Goal: Task Accomplishment & Management: Use online tool/utility

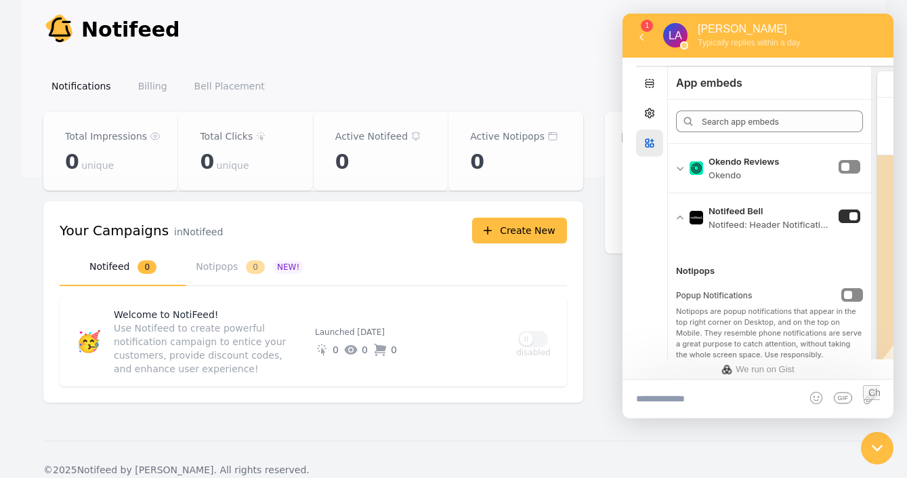
scroll to position [20, 0]
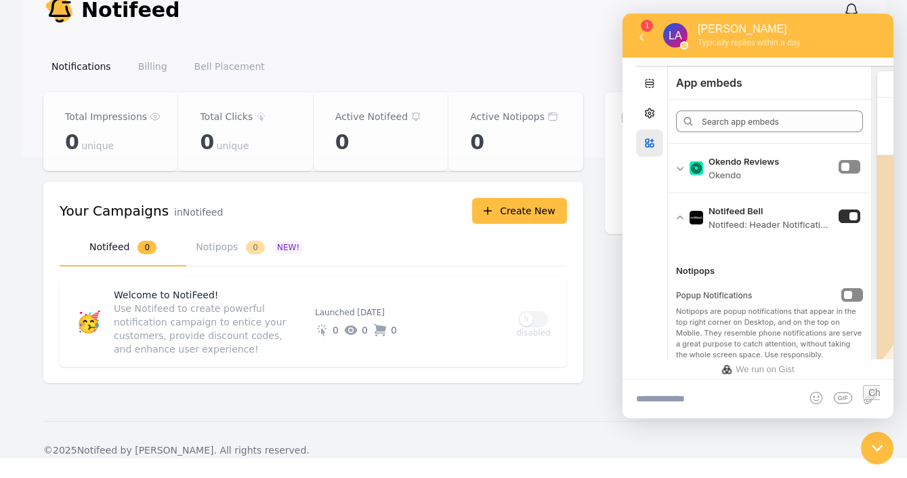
click at [650, 348] on div "Hi there [DATE] Please enter your email, so we know how to reach you. Email add…" at bounding box center [758, 209] width 271 height 302
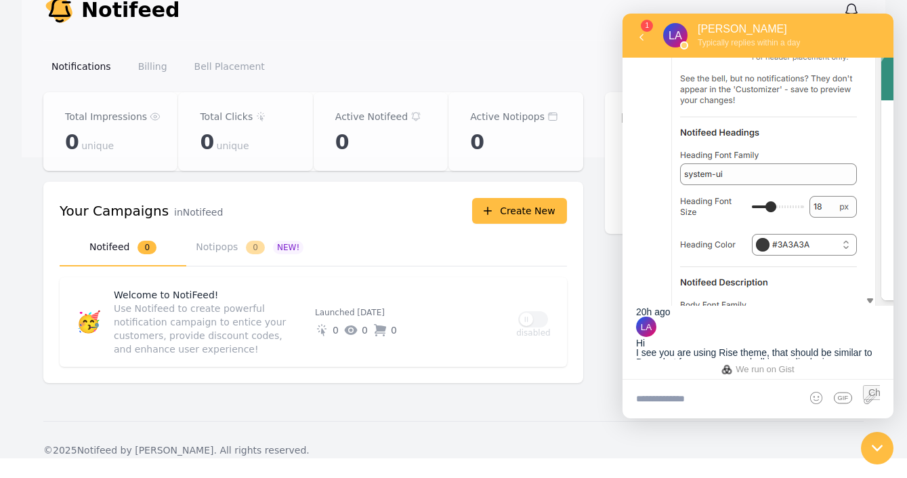
scroll to position [1294, 0]
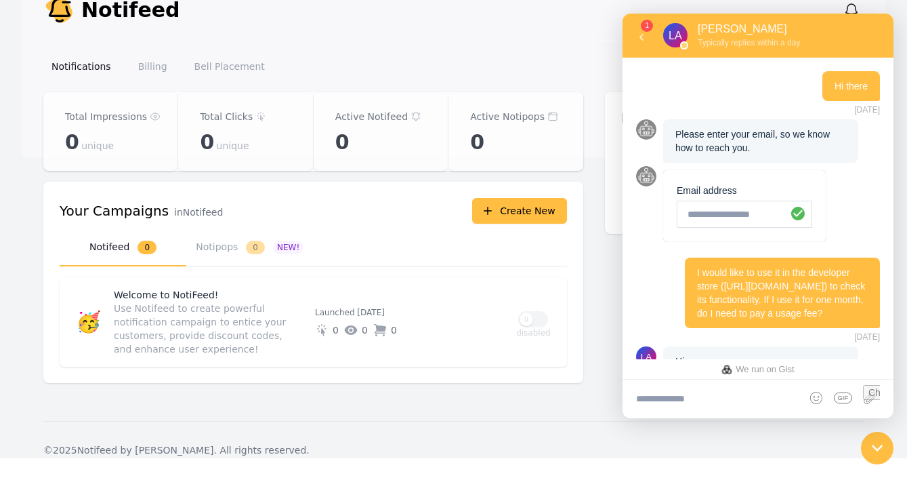
scroll to position [1294, 0]
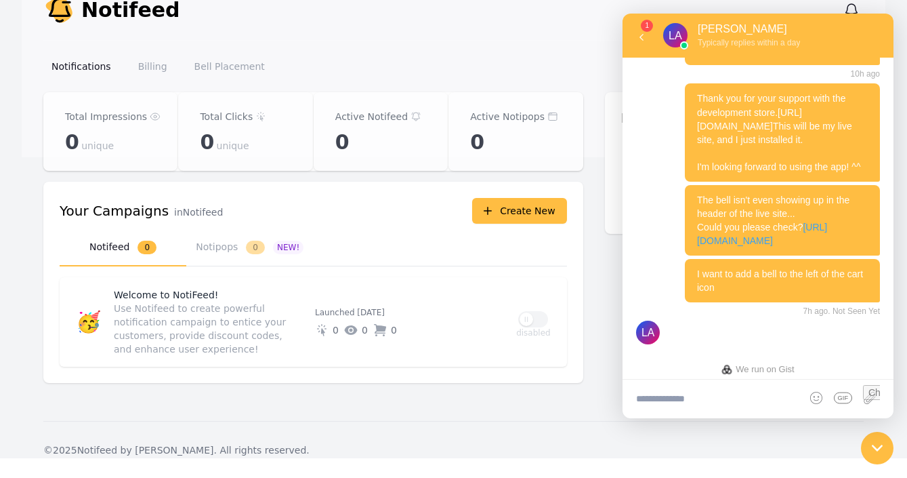
scroll to position [1294, 0]
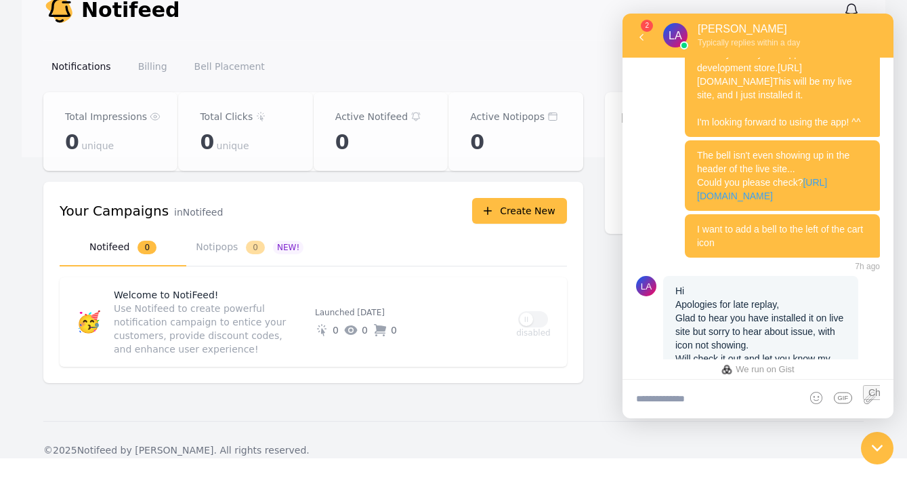
scroll to position [1424, 0]
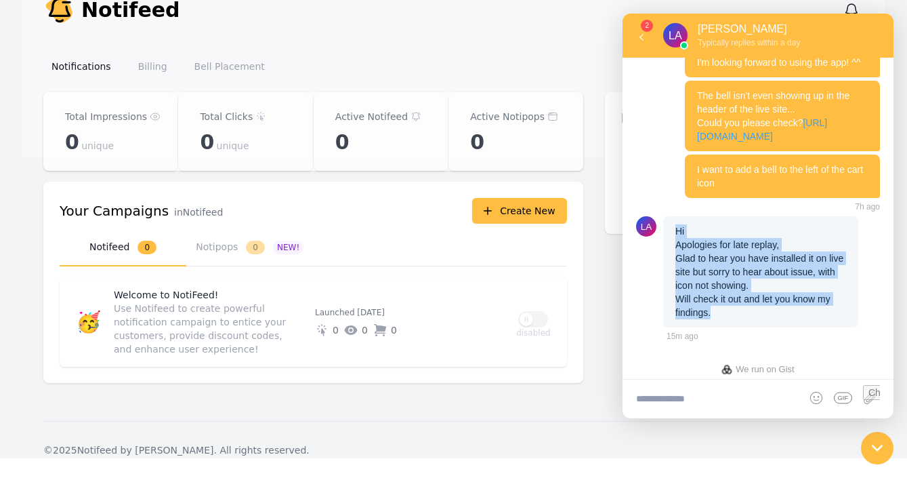
drag, startPoint x: 723, startPoint y: 308, endPoint x: 666, endPoint y: 235, distance: 93.1
click at [666, 235] on div "Hi Apologies for late replay, Glad to hear you have installed it on live site b…" at bounding box center [761, 271] width 195 height 111
copy div "Hi Apologies for late replay, Glad to hear you have installed it on live site b…"
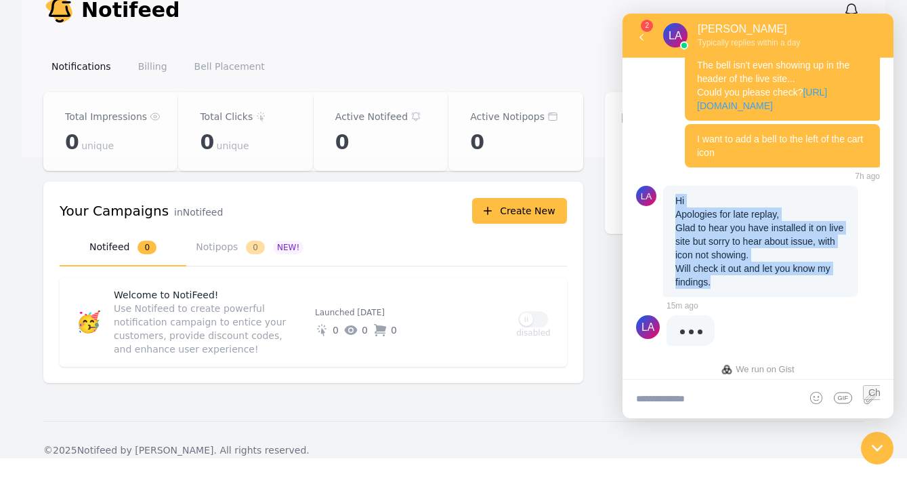
scroll to position [1454, 0]
click at [752, 245] on div "Hi Apologies for late replay, Glad to hear you have installed it on live site b…" at bounding box center [761, 241] width 195 height 111
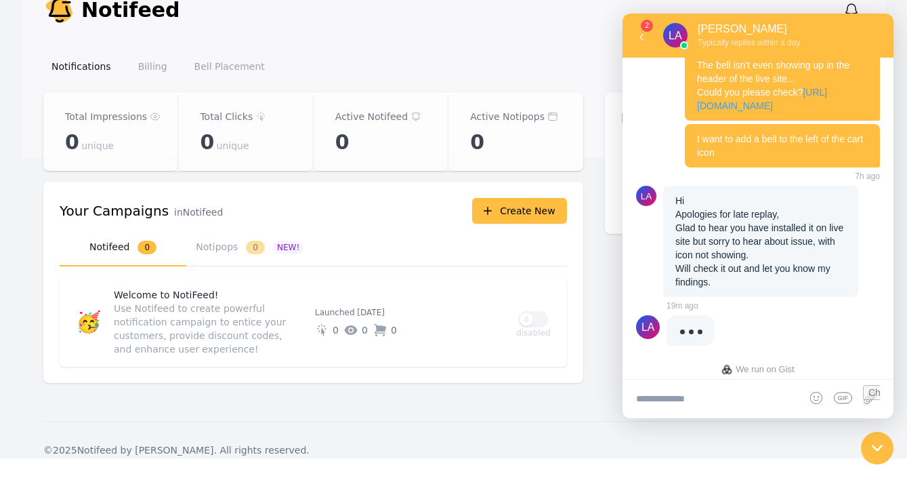
scroll to position [1424, 0]
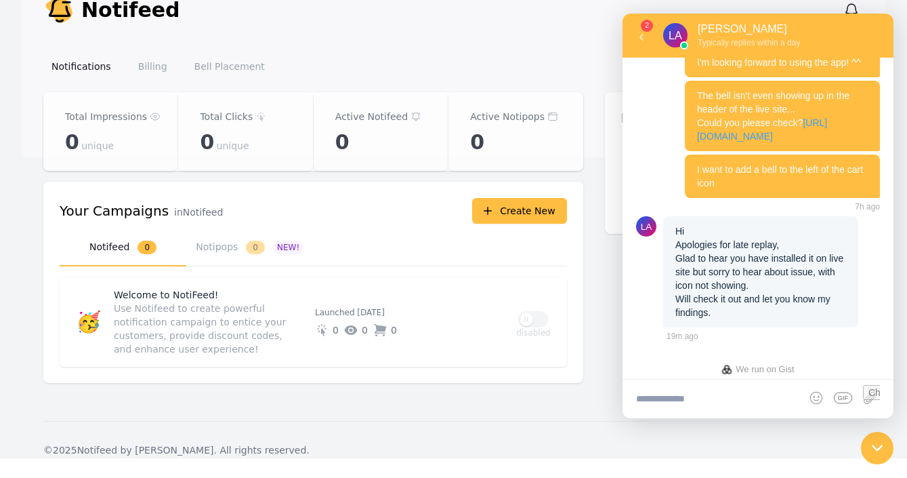
click at [687, 304] on div "Hi Apologies for late replay, Glad to hear you have installed it on live site b…" at bounding box center [761, 271] width 195 height 111
click at [643, 39] on icon at bounding box center [642, 37] width 14 height 14
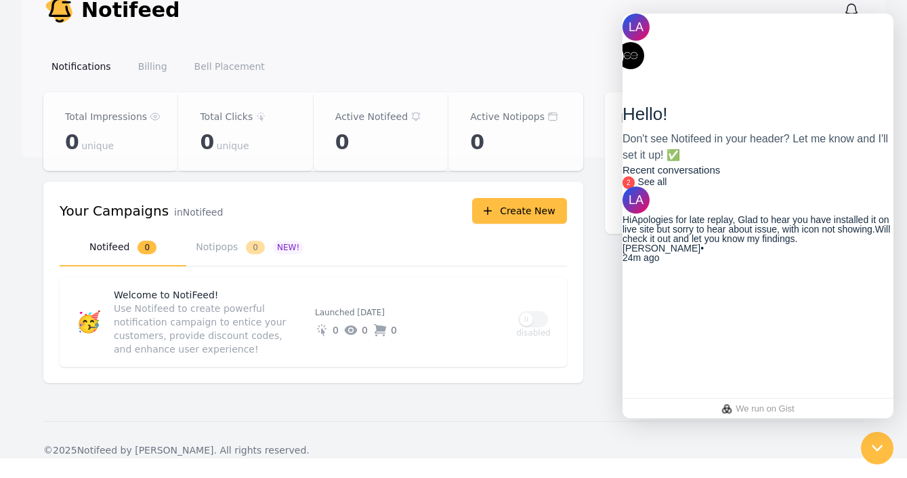
click at [760, 243] on div "HiApologies for late replay, Glad to hear you have installed it on live site bu…" at bounding box center [758, 229] width 271 height 28
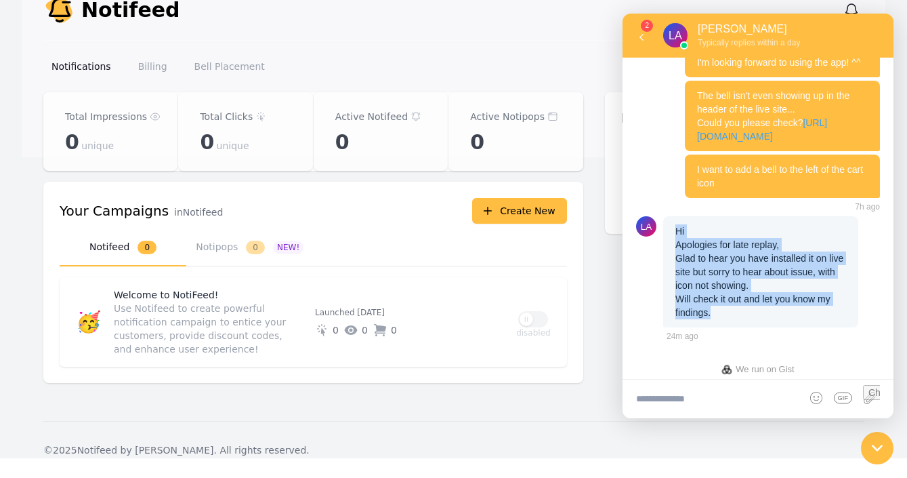
drag, startPoint x: 736, startPoint y: 317, endPoint x: 672, endPoint y: 233, distance: 105.5
click at [672, 233] on div "Hi Apologies for late replay, Glad to hear you have installed it on live site b…" at bounding box center [761, 271] width 195 height 111
copy div "Hi Apologies for late replay, Glad to hear you have installed it on live site b…"
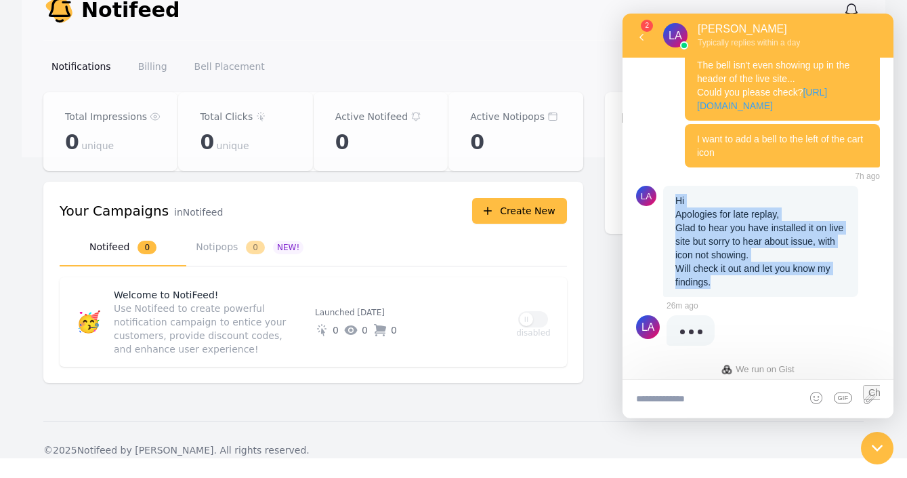
click at [673, 412] on textarea at bounding box center [758, 399] width 271 height 38
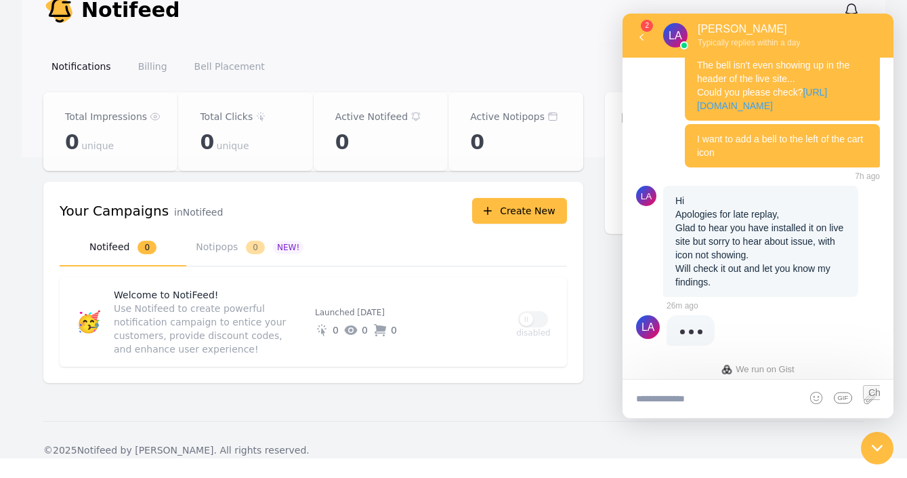
paste textarea "**********"
type textarea "**********"
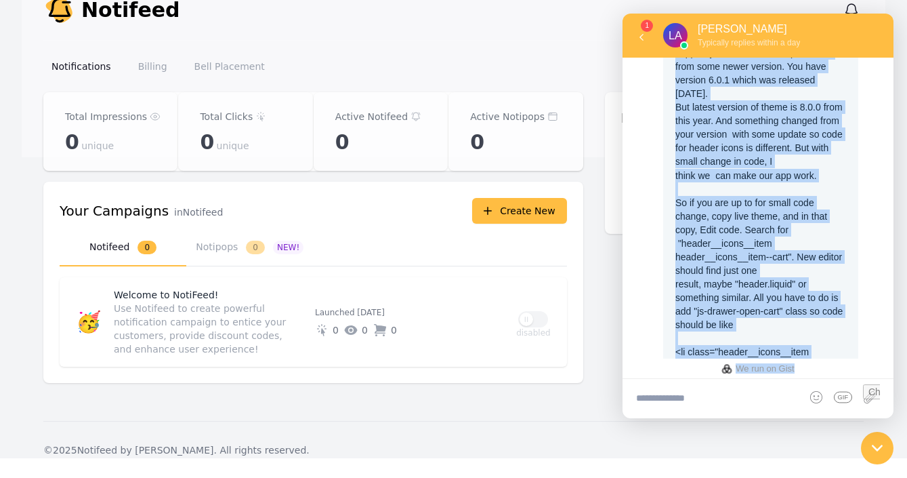
scroll to position [2037, 0]
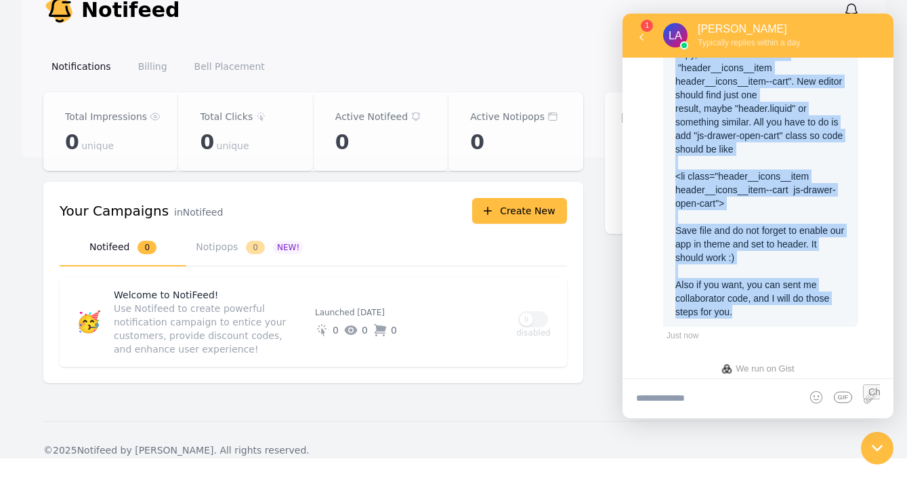
drag, startPoint x: 680, startPoint y: 218, endPoint x: 743, endPoint y: 314, distance: 115.0
click at [743, 314] on div "First, I want to congratulate you on creating a beautiful store. Minimal, clean…" at bounding box center [761, 54] width 195 height 546
copy div "First, I want to congratulate you on creating a beautiful store. Minimal, clean…"
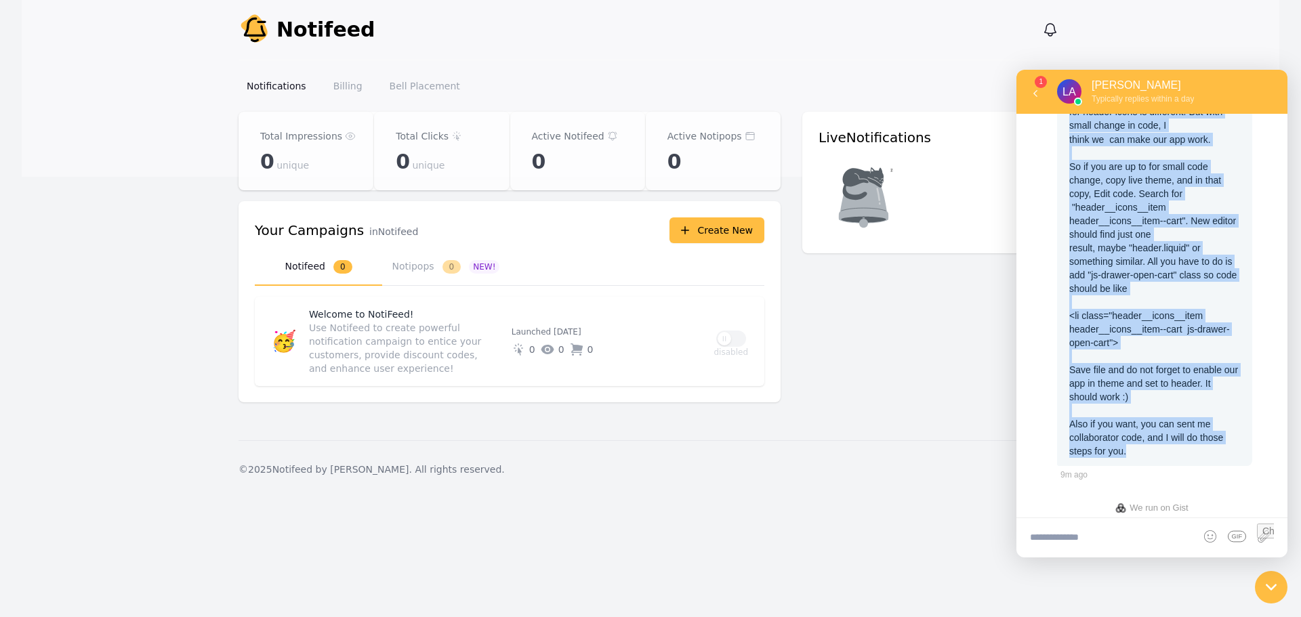
scroll to position [1954, 0]
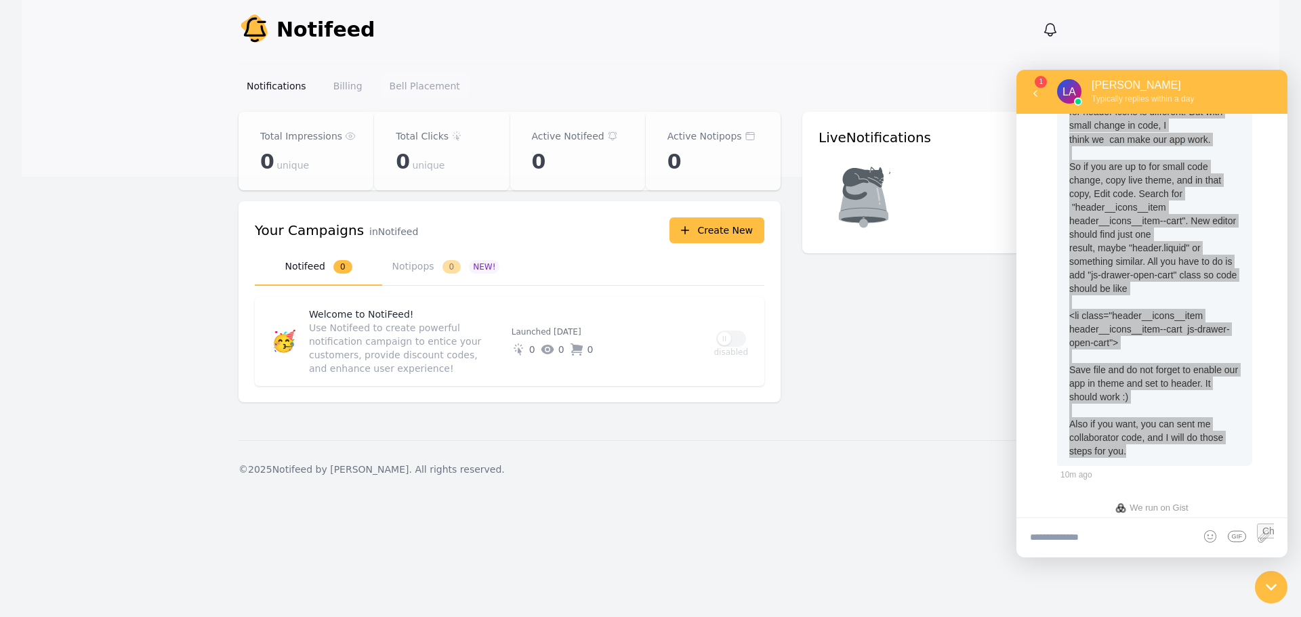
drag, startPoint x: 407, startPoint y: 86, endPoint x: 400, endPoint y: 83, distance: 7.6
click at [407, 86] on link "Bell Placement" at bounding box center [425, 86] width 87 height 24
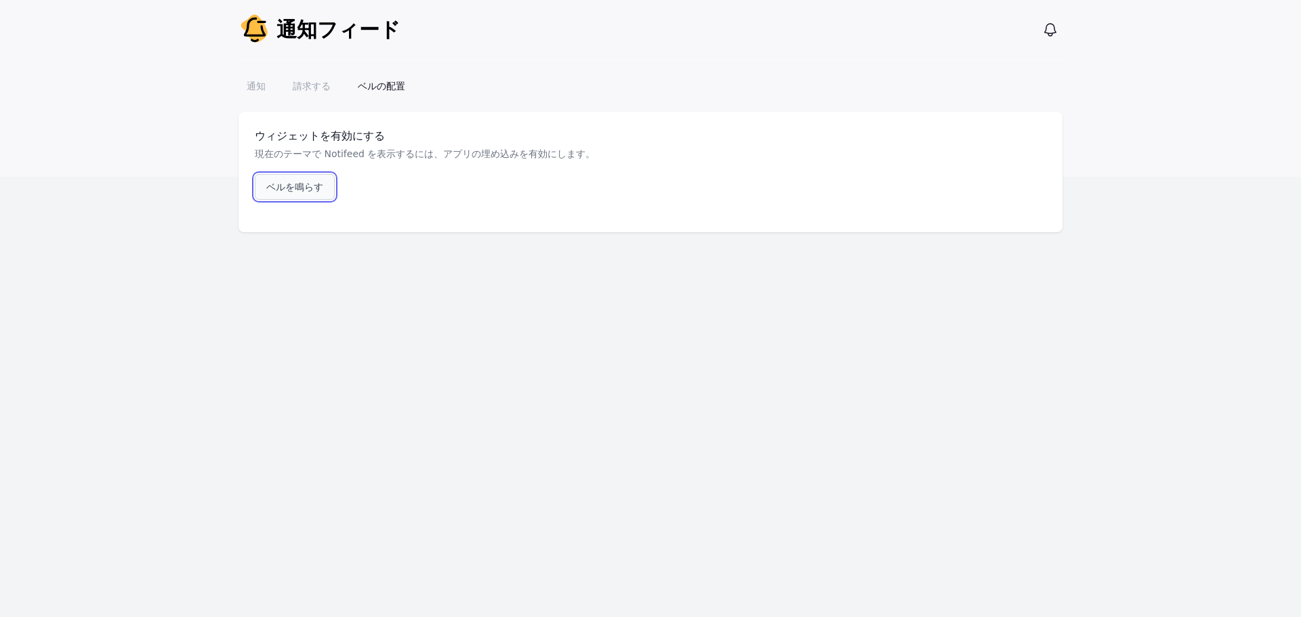
click at [306, 192] on font "ベルを鳴らす" at bounding box center [294, 187] width 57 height 11
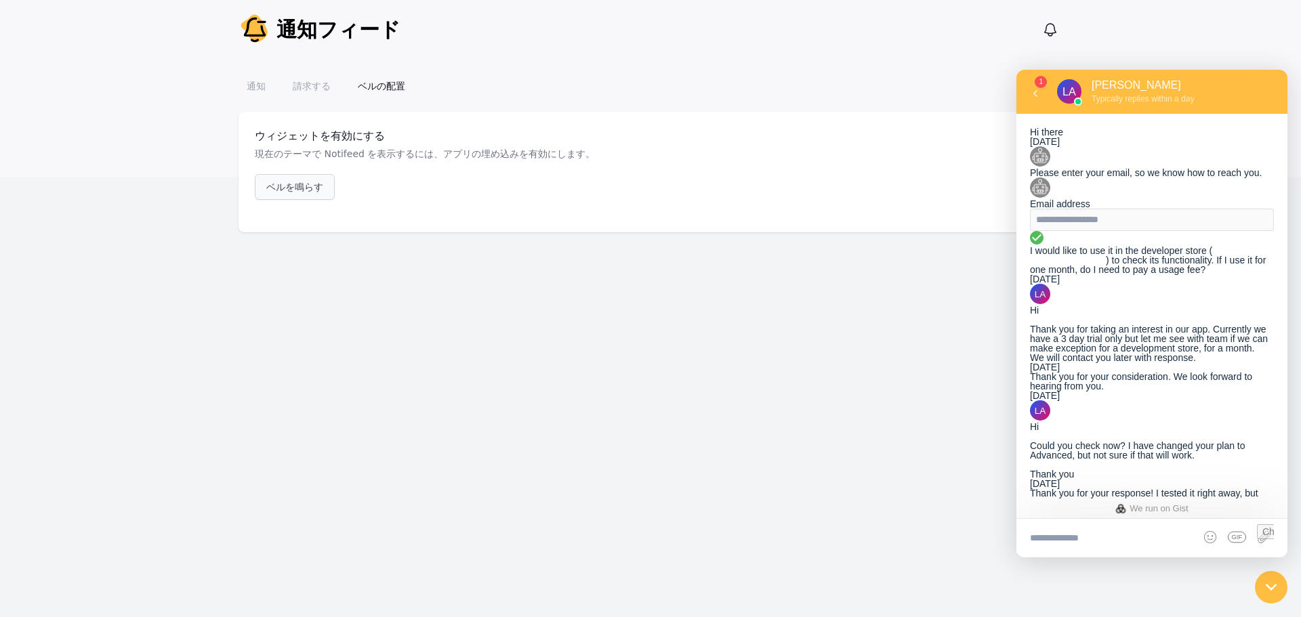
scroll to position [1953, 0]
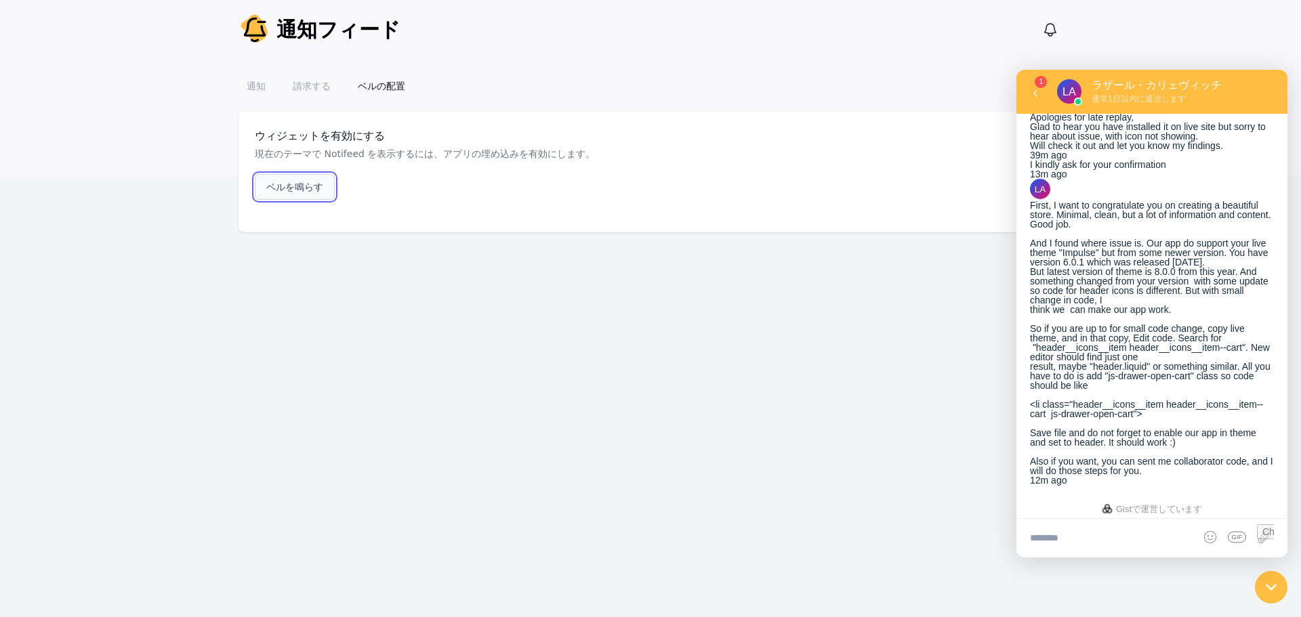
click at [290, 191] on font "ベルを鳴らす" at bounding box center [294, 187] width 57 height 11
click at [251, 87] on font "通知" at bounding box center [256, 86] width 19 height 11
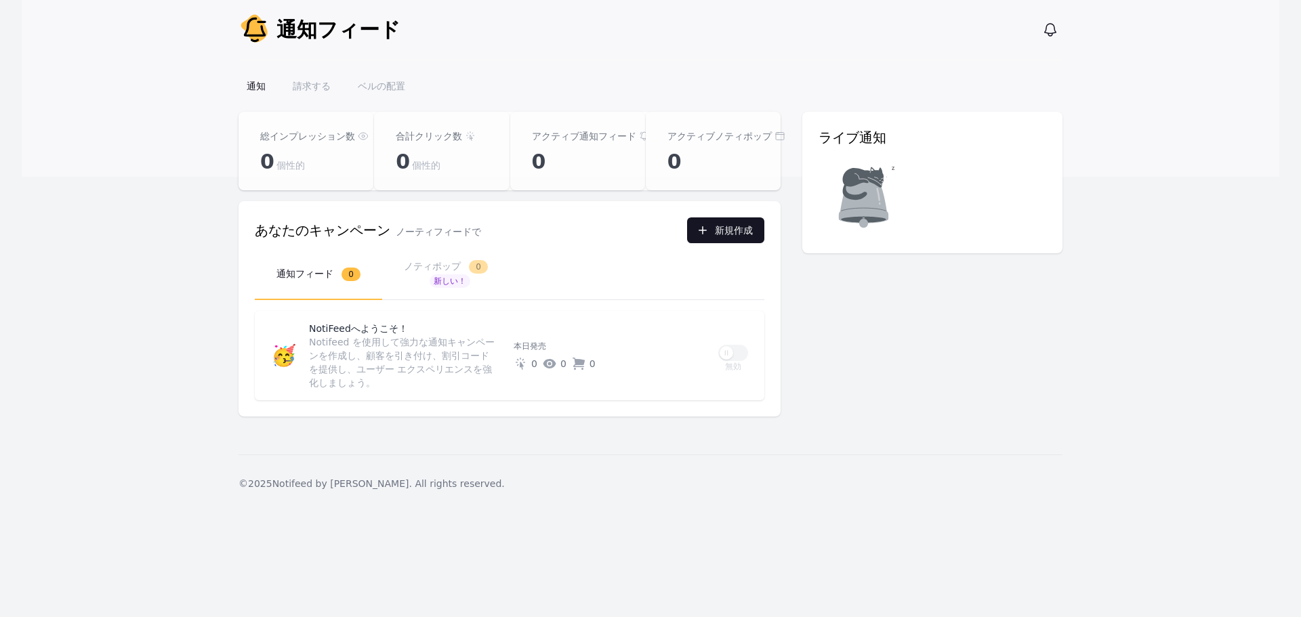
click at [742, 236] on font "新規作成" at bounding box center [734, 230] width 38 height 11
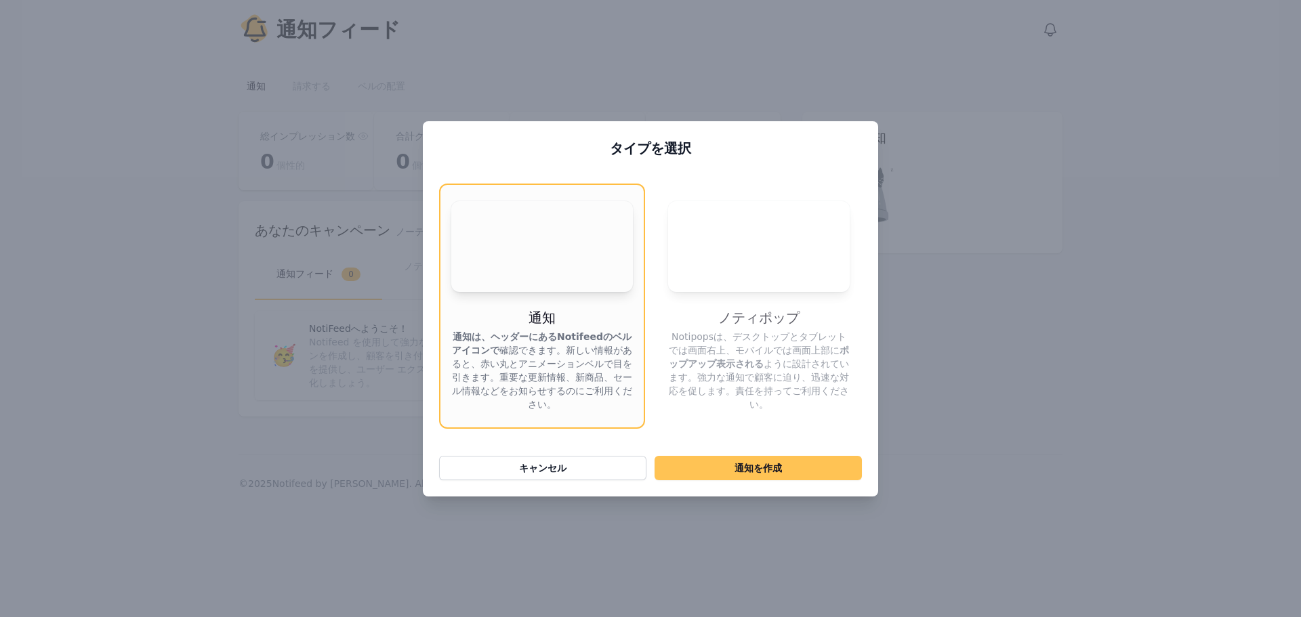
click at [734, 468] on button "通知 を作成" at bounding box center [758, 468] width 207 height 24
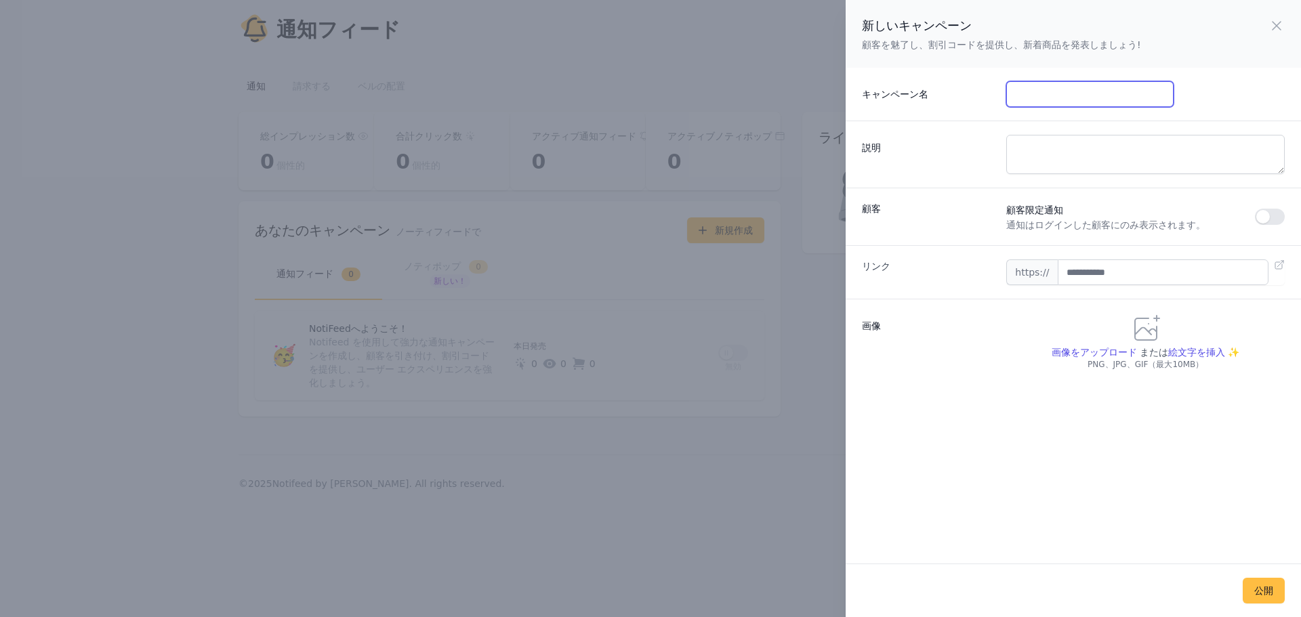
click at [1067, 93] on input "キャンペーン名" at bounding box center [1089, 94] width 167 height 26
click at [1044, 167] on textarea "説明" at bounding box center [1145, 154] width 279 height 39
paste textarea "**********"
type textarea "**********"
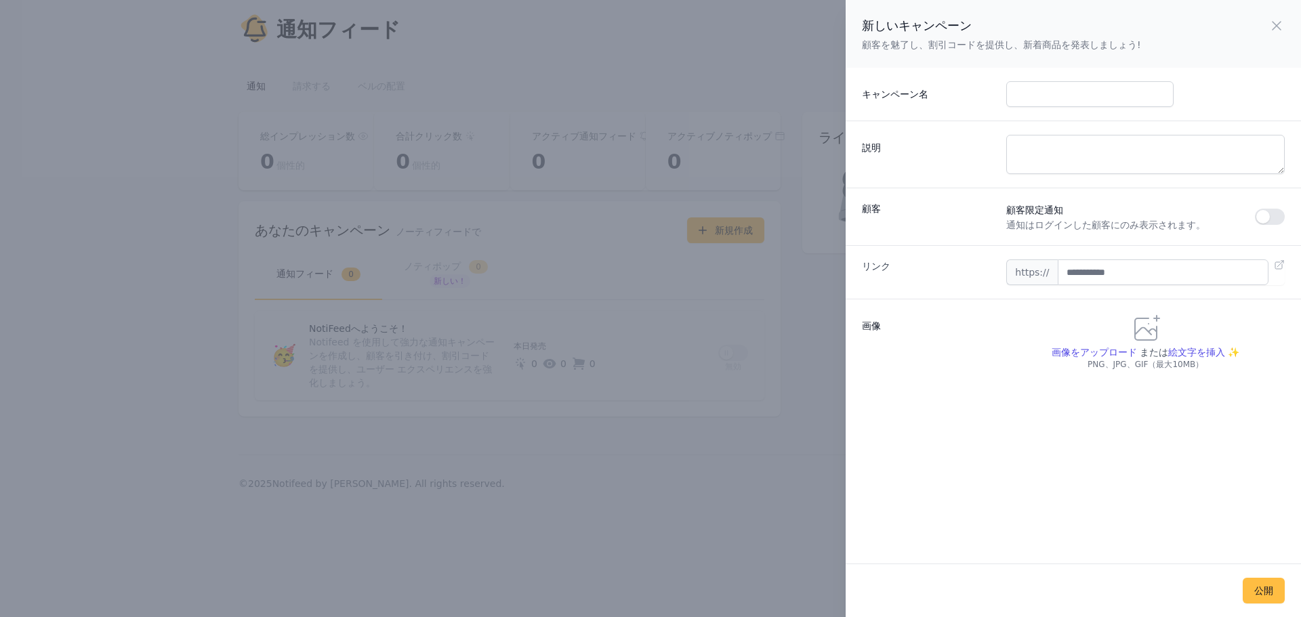
click at [1166, 286] on div "リンク https://" at bounding box center [1073, 272] width 455 height 54
click at [1166, 278] on input "text" at bounding box center [1163, 273] width 211 height 26
paste input "**********"
type input "**********"
click at [1041, 102] on input "キャンペーン名" at bounding box center [1089, 94] width 167 height 26
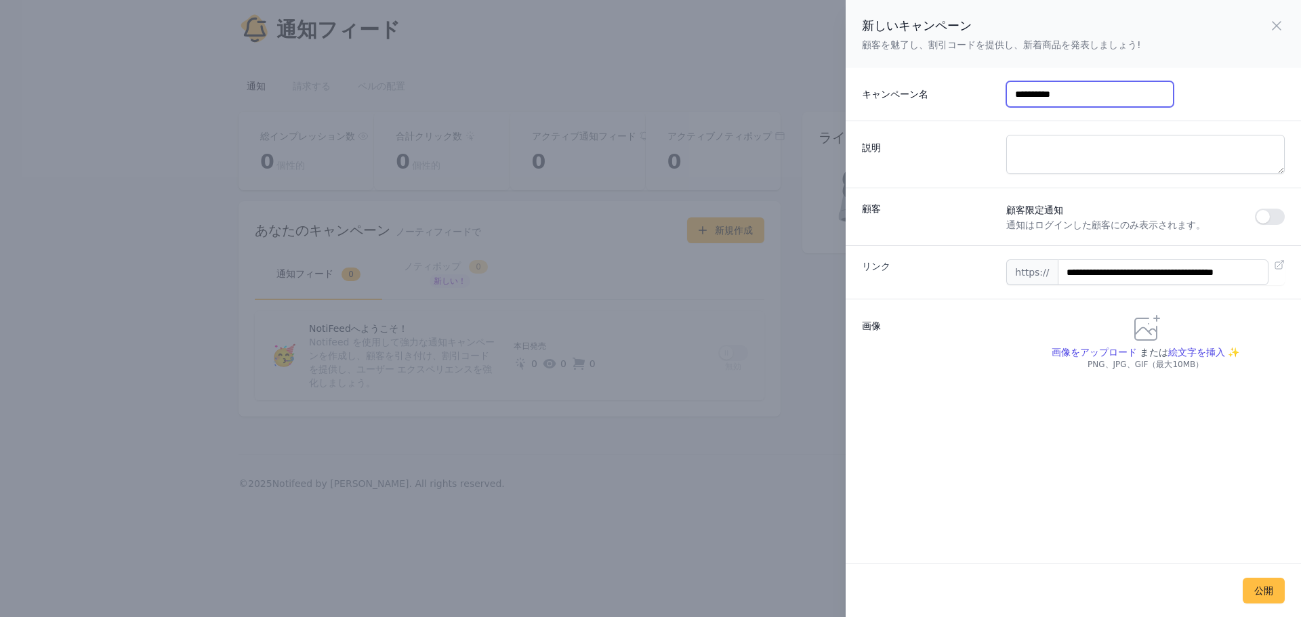
type input "**********"
click at [1049, 163] on textarea "説明" at bounding box center [1145, 154] width 279 height 39
type textarea "**********"
click at [1170, 348] on font "絵文字を挿入 ✨" at bounding box center [1203, 352] width 71 height 11
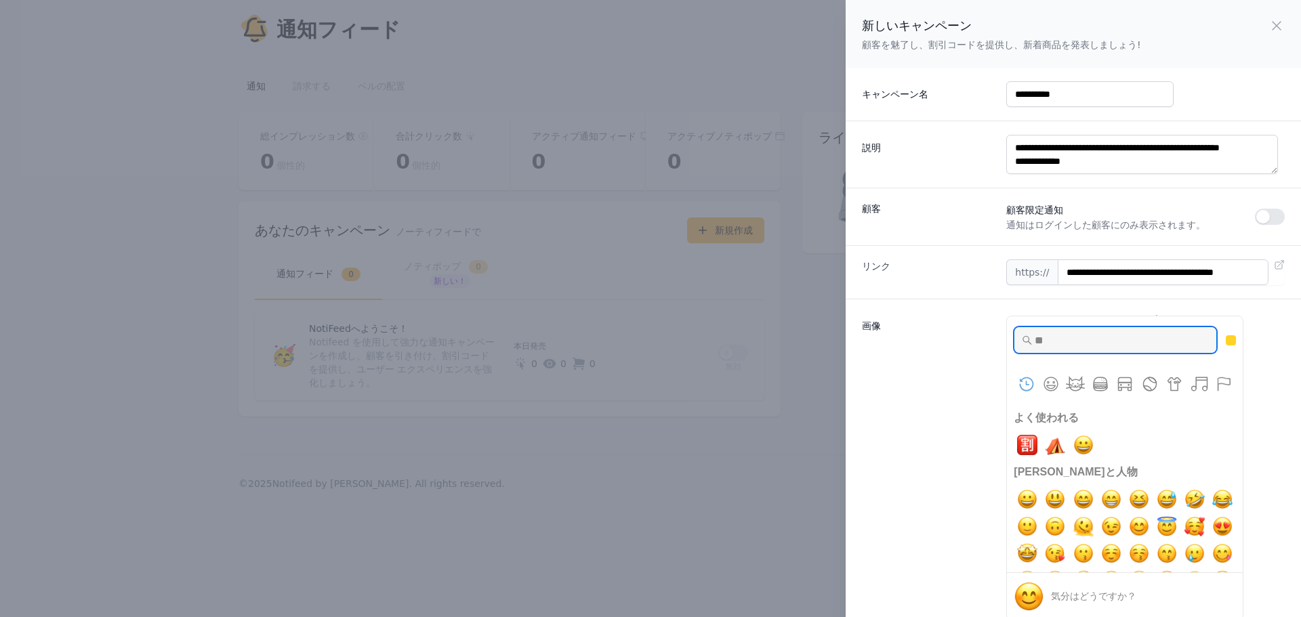
click at [1078, 344] on input "入力して絵文字を検索" at bounding box center [1115, 340] width 203 height 27
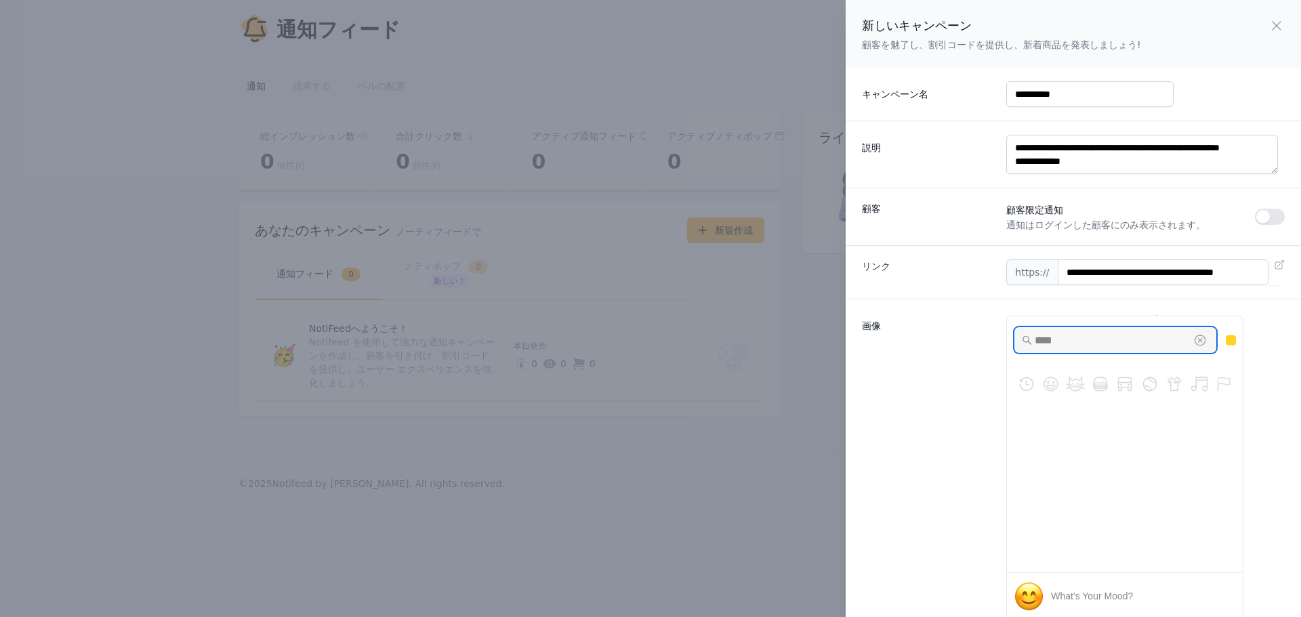
scroll to position [0, 0]
type input "*"
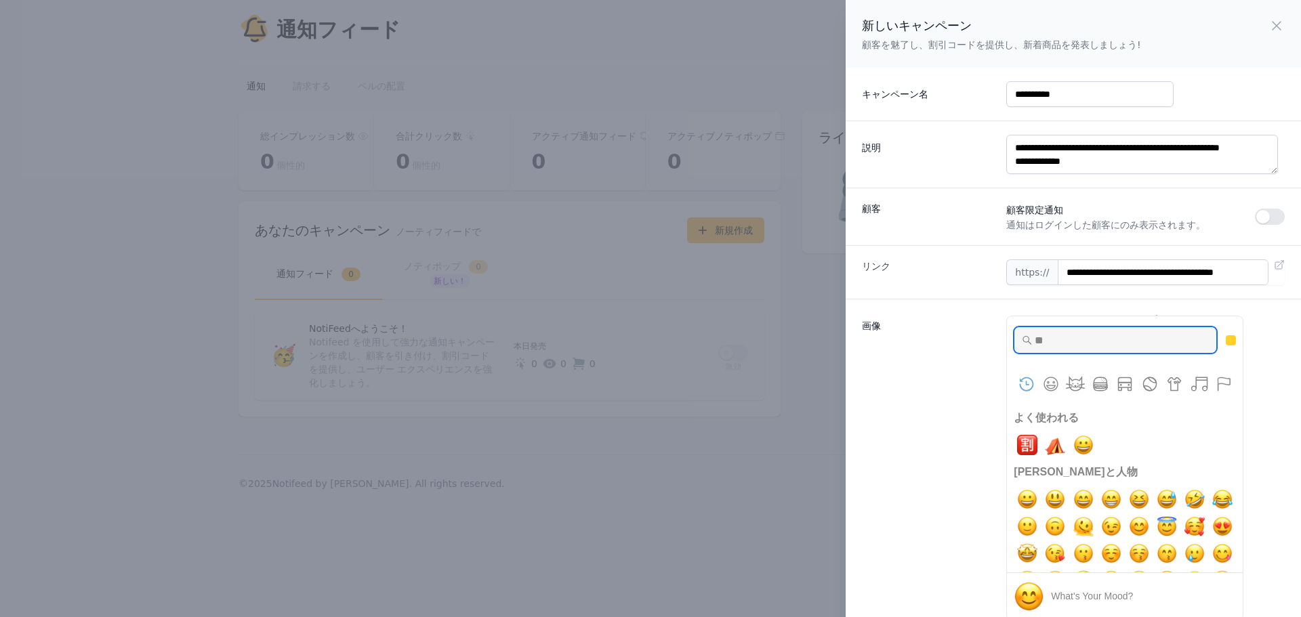
scroll to position [1, 0]
click at [1027, 443] on img "u5272" at bounding box center [1027, 444] width 27 height 27
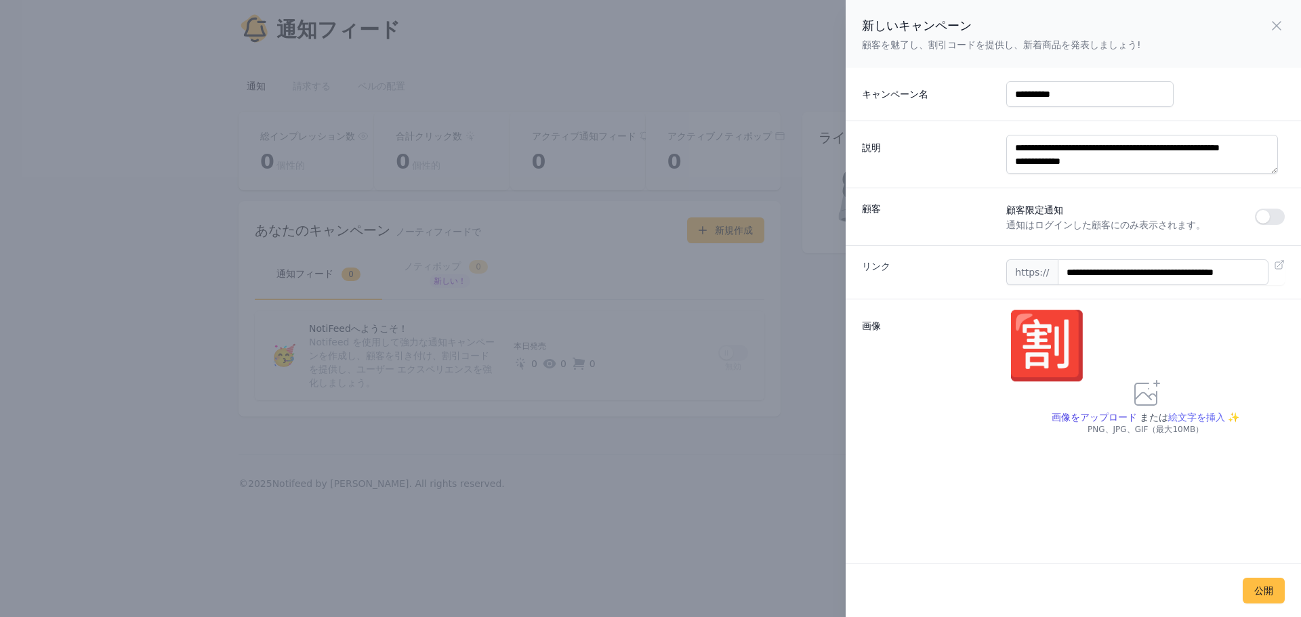
click at [1170, 419] on font "絵文字を挿入 ✨" at bounding box center [1203, 417] width 71 height 11
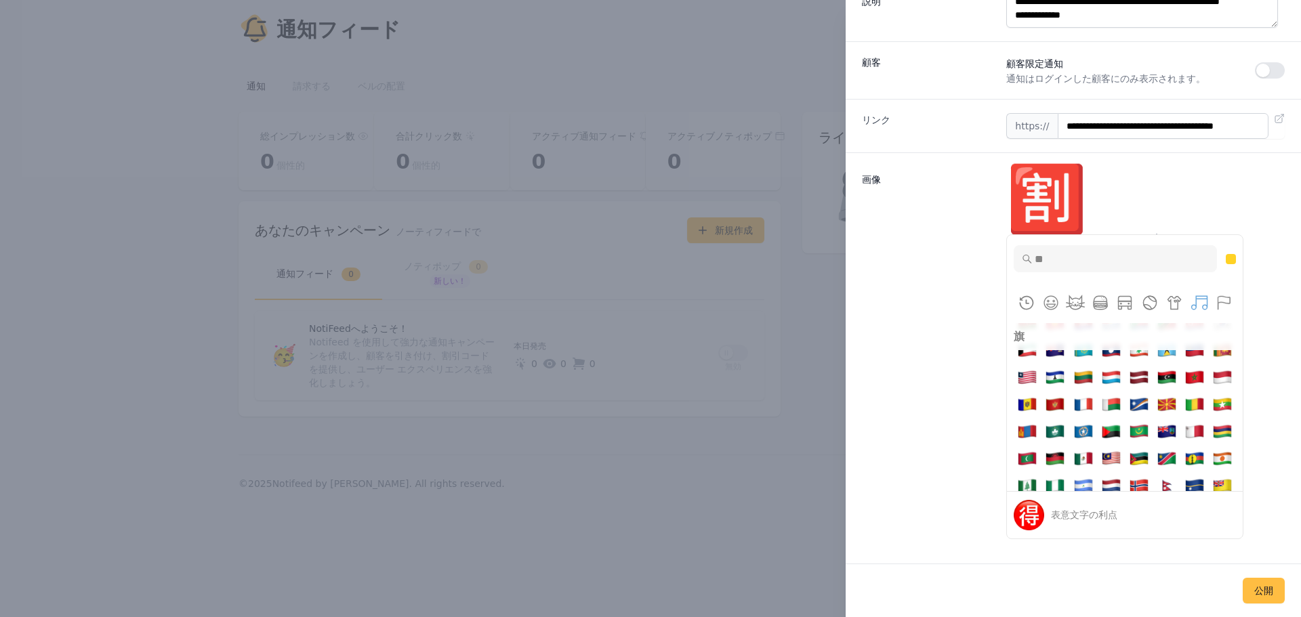
scroll to position [6136, 0]
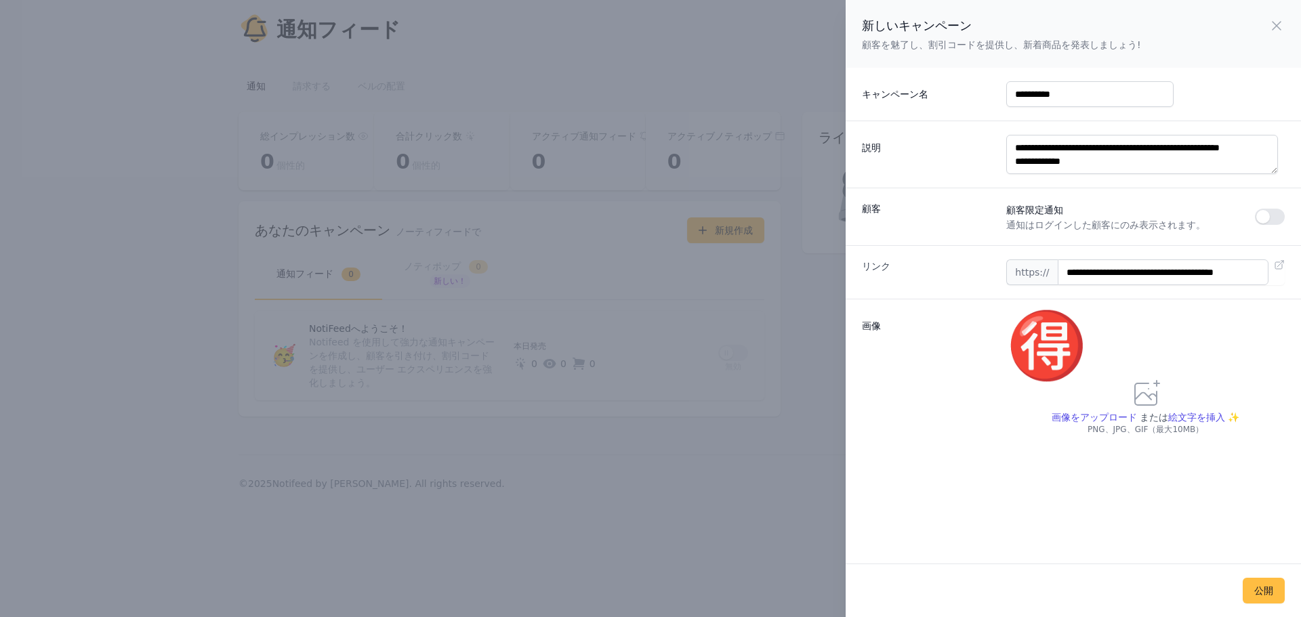
scroll to position [0, 0]
click at [1257, 588] on font "公開" at bounding box center [1263, 591] width 19 height 11
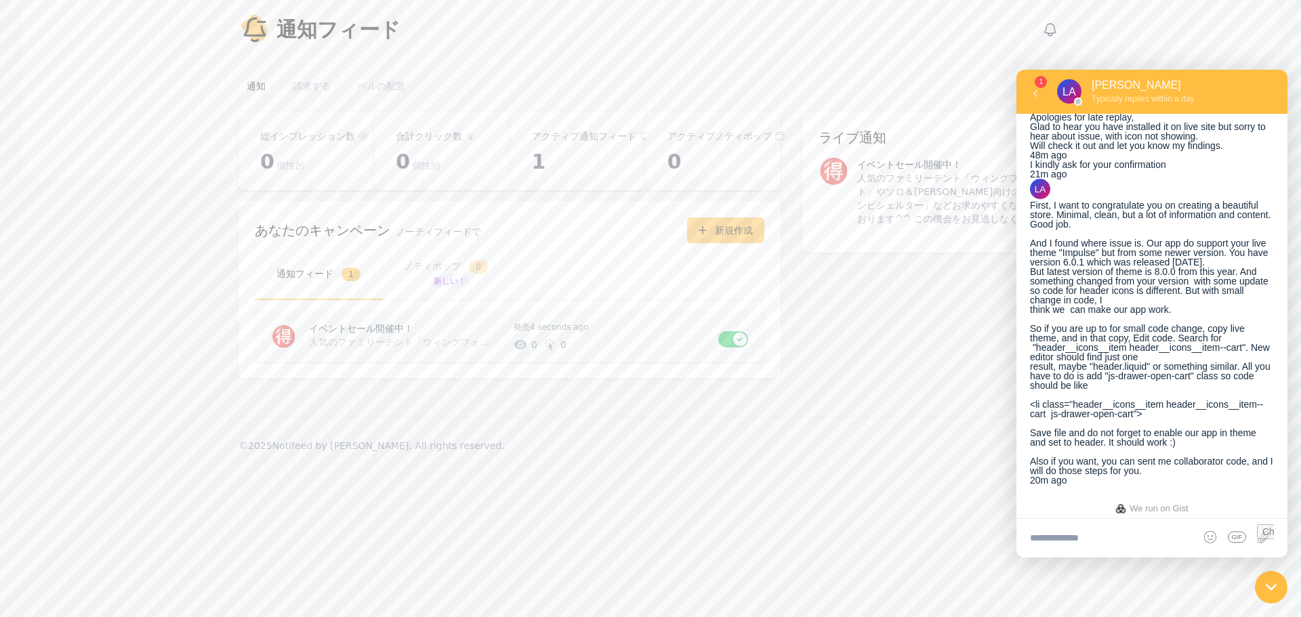
click at [379, 323] on font "イベントセール開催中！" at bounding box center [361, 328] width 104 height 11
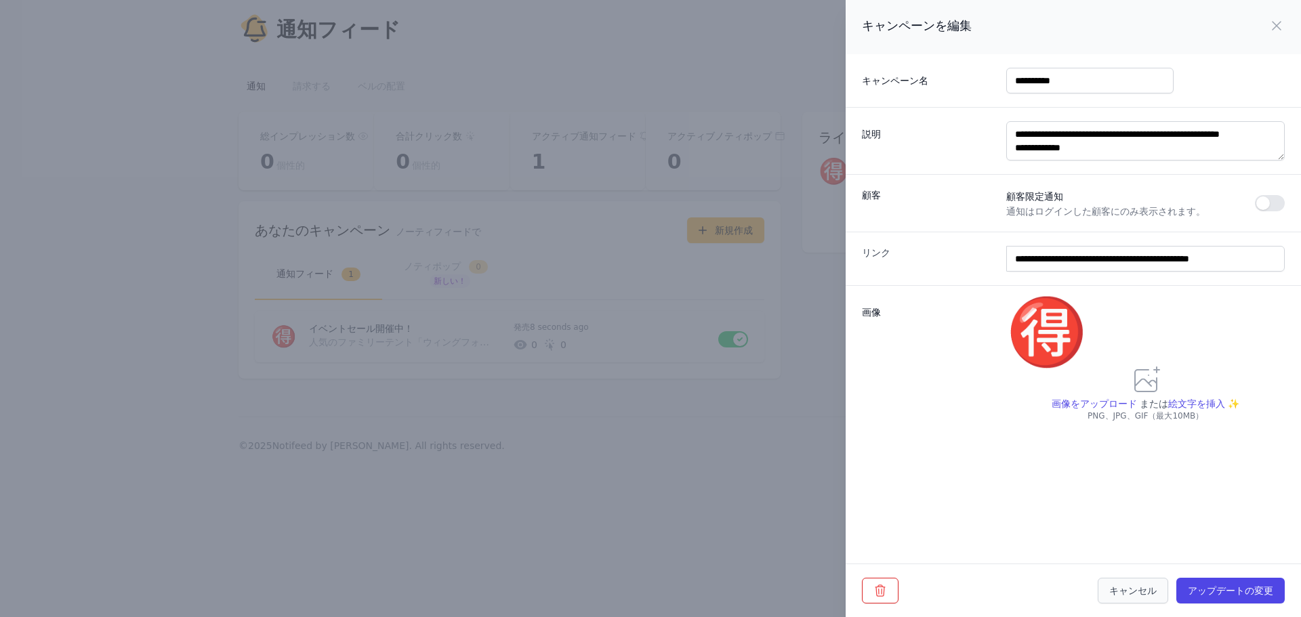
click at [1132, 587] on font "キャンセル" at bounding box center [1132, 591] width 47 height 11
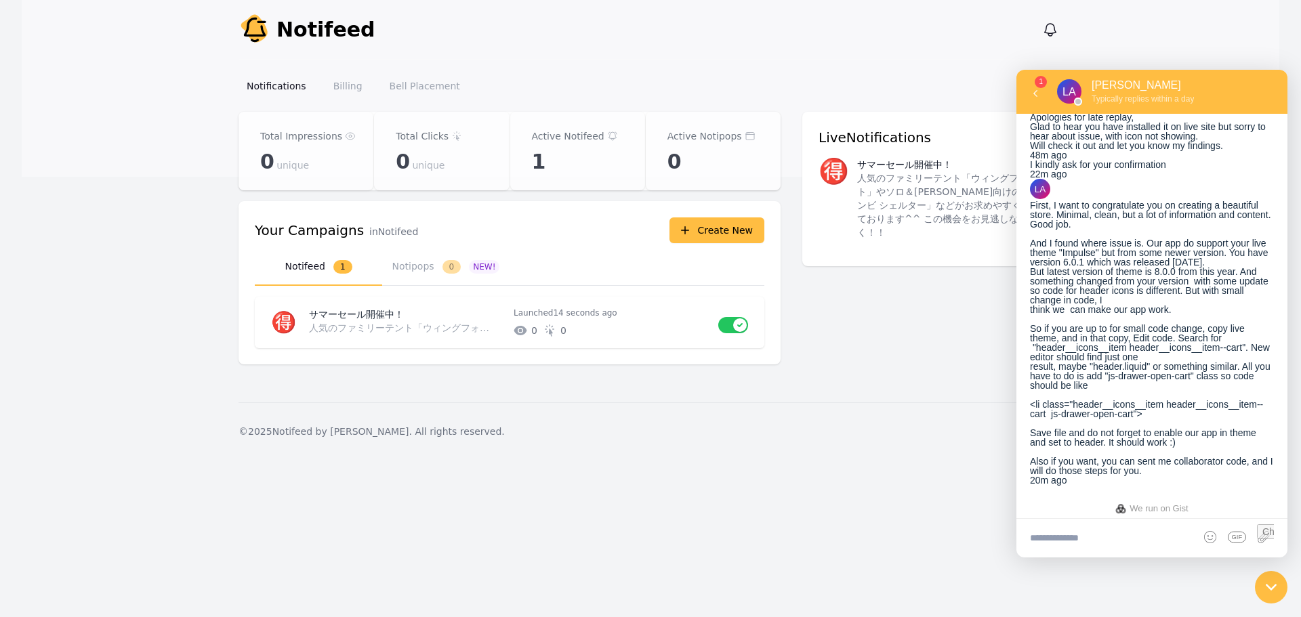
click at [899, 348] on div "Total Impressions 0 unique Total Clicks 0 unique Active Notifeed 1 Active Notip…" at bounding box center [651, 246] width 824 height 269
click at [1093, 546] on textarea at bounding box center [1152, 538] width 271 height 38
paste textarea "**********"
type textarea "**********"
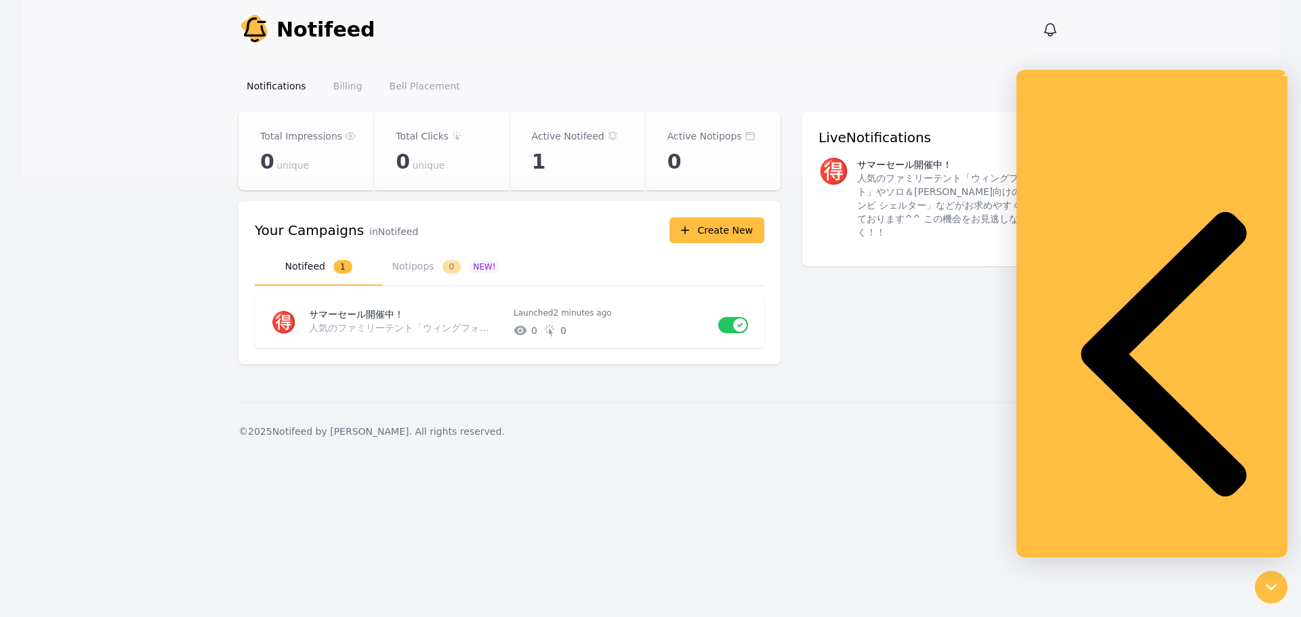
scroll to position [2056, 0]
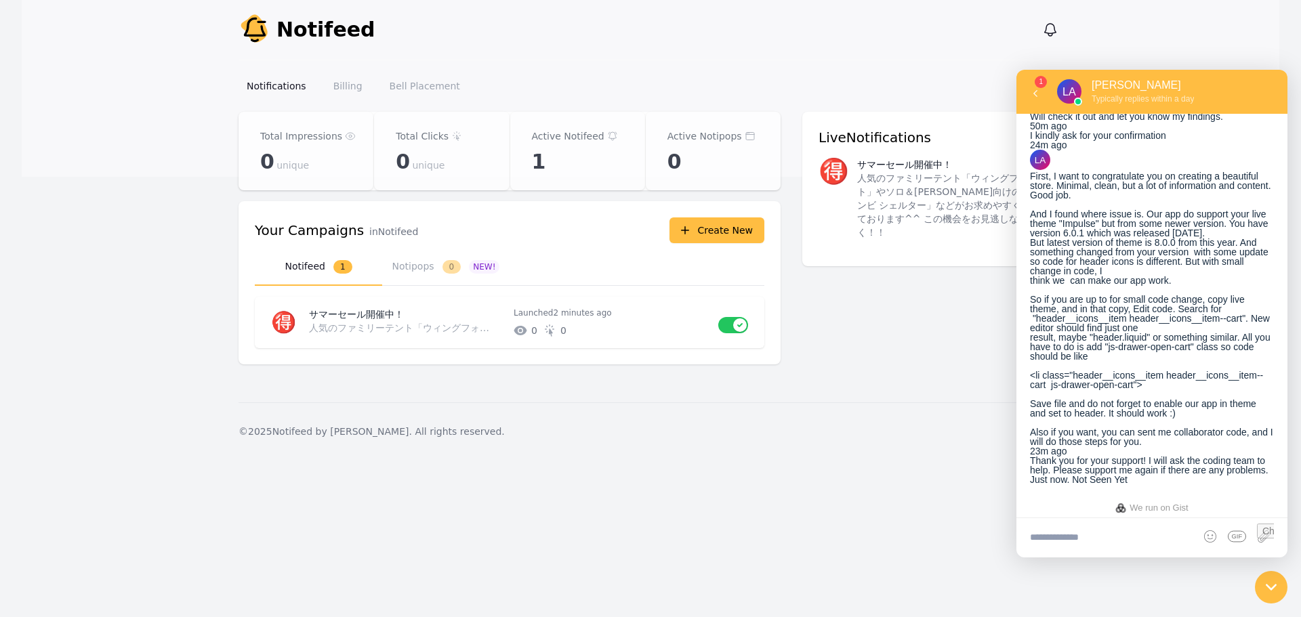
click at [592, 405] on div "© 2025 Notifeed by Criffel. All rights reserved." at bounding box center [651, 432] width 824 height 58
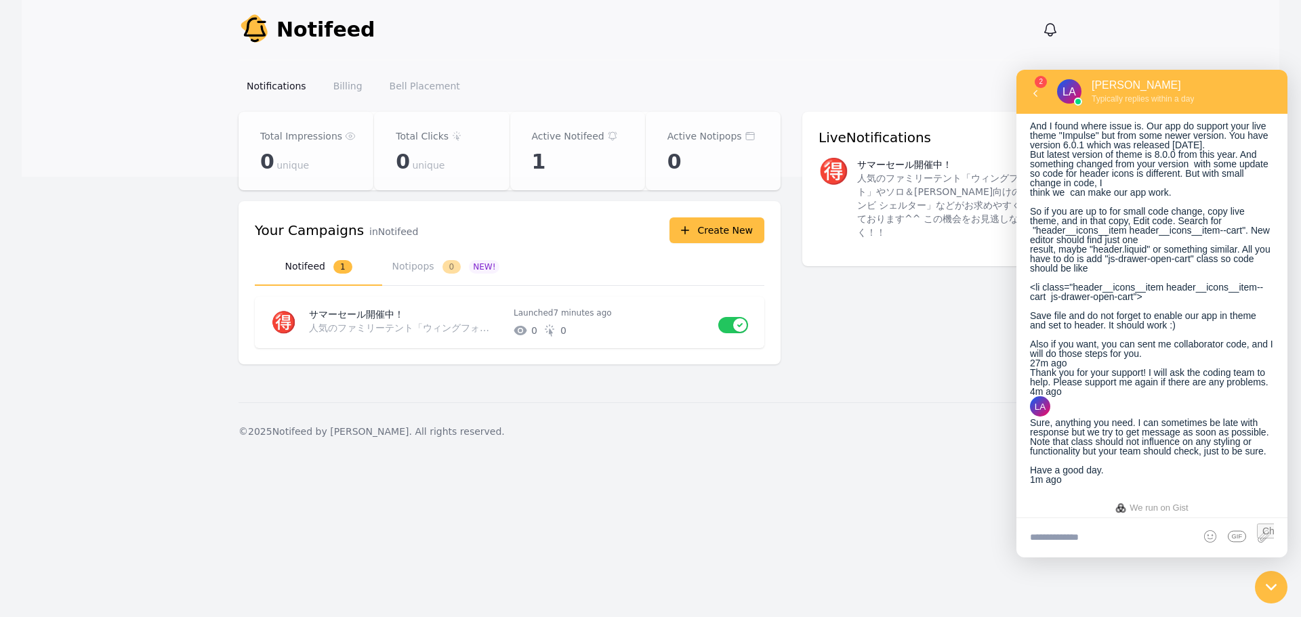
scroll to position [2200, 0]
drag, startPoint x: 1177, startPoint y: 453, endPoint x: 1071, endPoint y: 361, distance: 139.8
click at [1071, 418] on div "Sure, anything you need. I can sometimes be late with response but we try to ge…" at bounding box center [1152, 446] width 244 height 57
copy div "Sure, anything you need. I can sometimes be late with response but we try to ge…"
drag, startPoint x: 1203, startPoint y: 534, endPoint x: 1212, endPoint y: 523, distance: 14.4
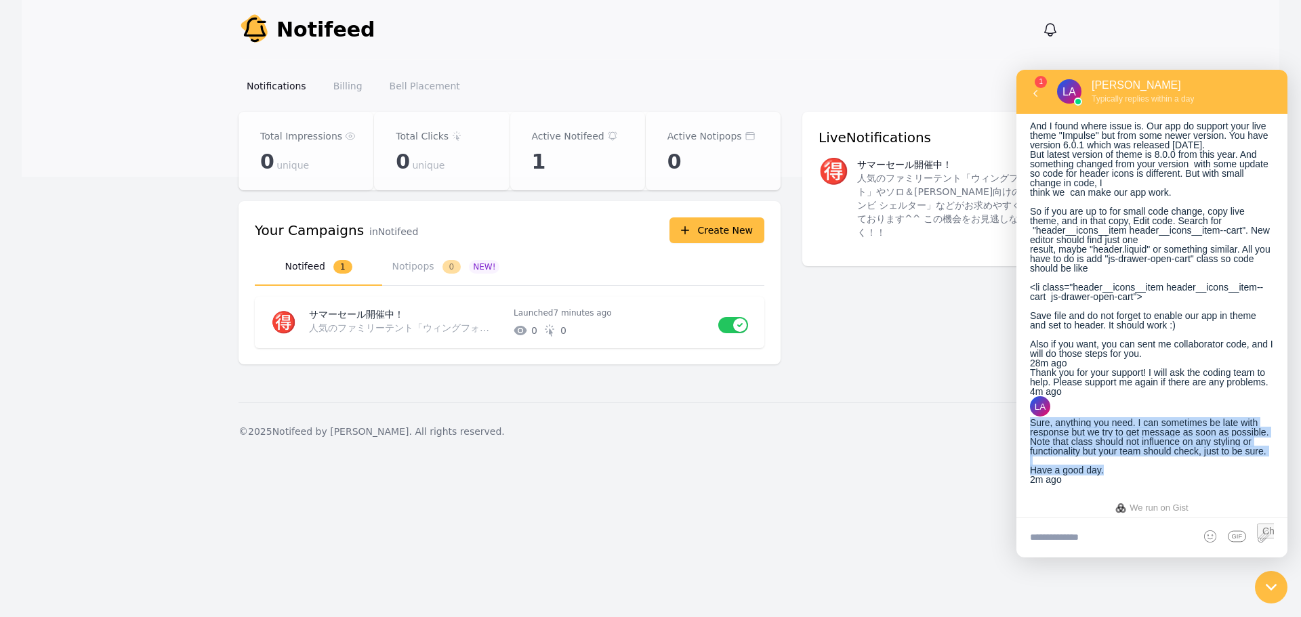
click at [1204, 534] on button at bounding box center [1210, 537] width 24 height 38
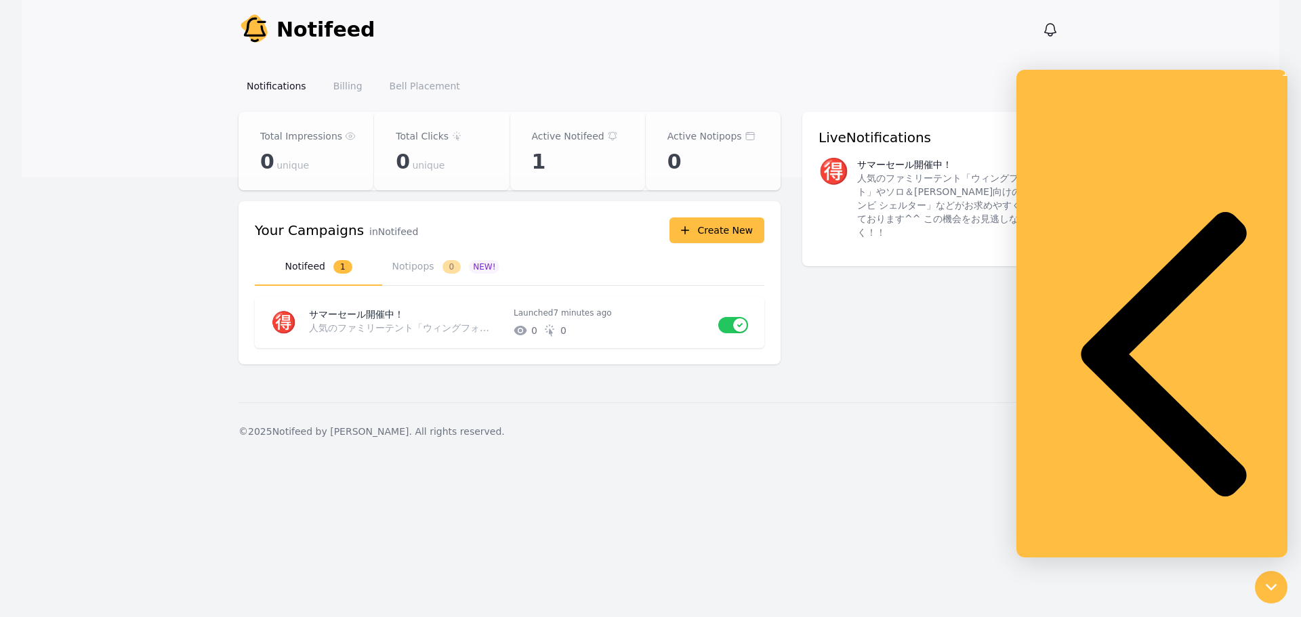
scroll to position [0, 0]
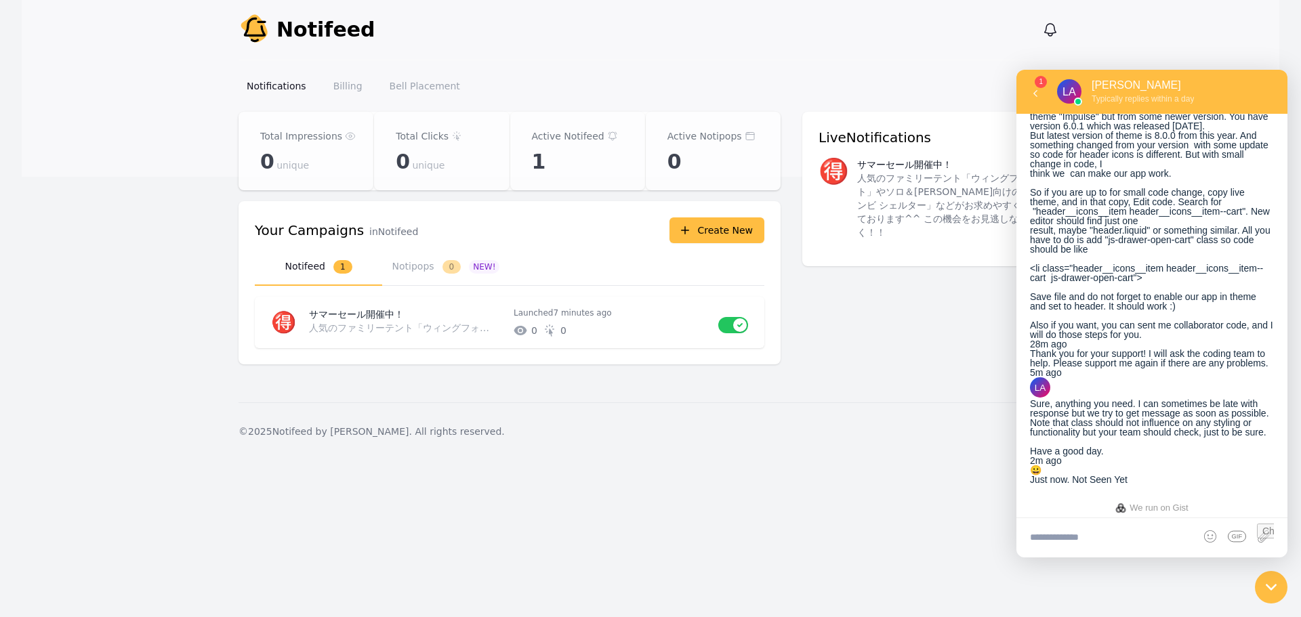
click at [962, 475] on div "Notify Notifeed View notifications Open main menu Notifications Billing Bell Pl…" at bounding box center [650, 308] width 1301 height 617
